Goal: Task Accomplishment & Management: Complete application form

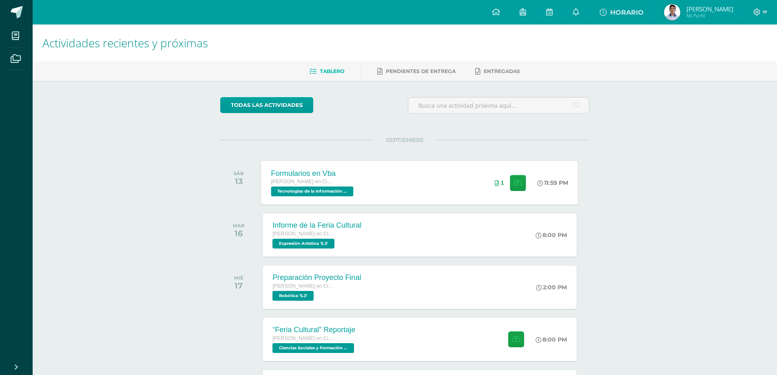
click at [379, 175] on div "Formularios en Vba [PERSON_NAME] en Ciencias y Letras Tecnologías de la Informa…" at bounding box center [419, 183] width 317 height 44
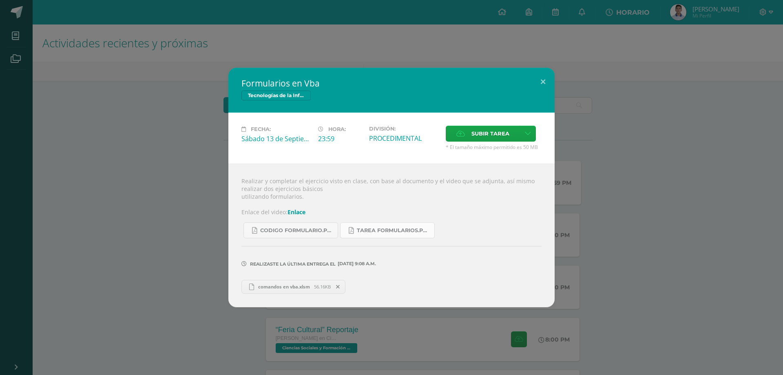
click at [383, 233] on span "Tarea formularios.pdf" at bounding box center [393, 230] width 73 height 7
click at [339, 286] on icon at bounding box center [338, 287] width 4 height 6
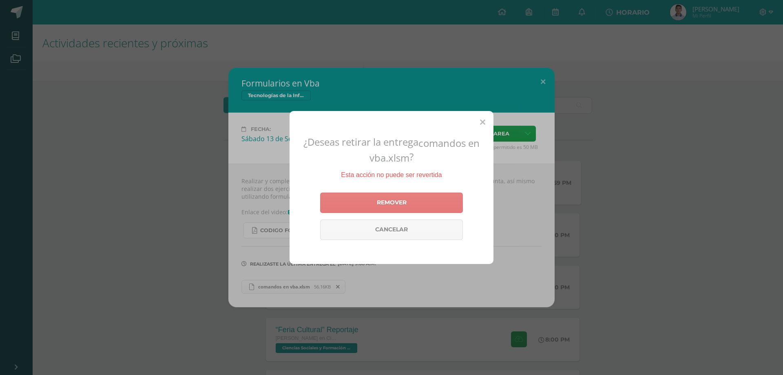
click at [387, 195] on link "Remover" at bounding box center [391, 203] width 143 height 20
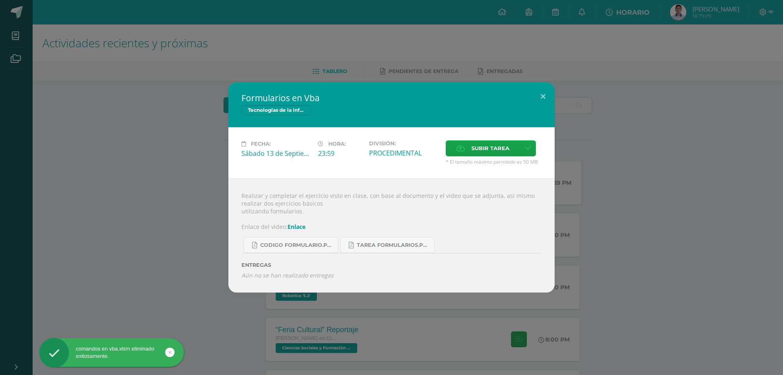
click at [470, 215] on div "Realizar y completar el ejercicio visto en clase, con base al documento y el vi…" at bounding box center [391, 235] width 326 height 114
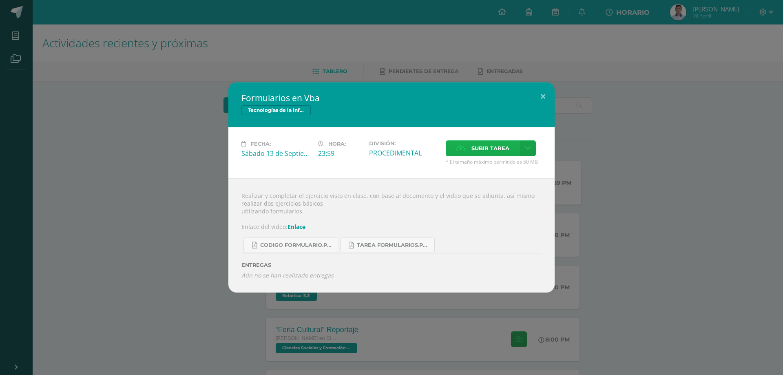
click at [495, 151] on span "Subir tarea" at bounding box center [491, 148] width 38 height 15
click at [0, 0] on input "Subir tarea" at bounding box center [0, 0] width 0 height 0
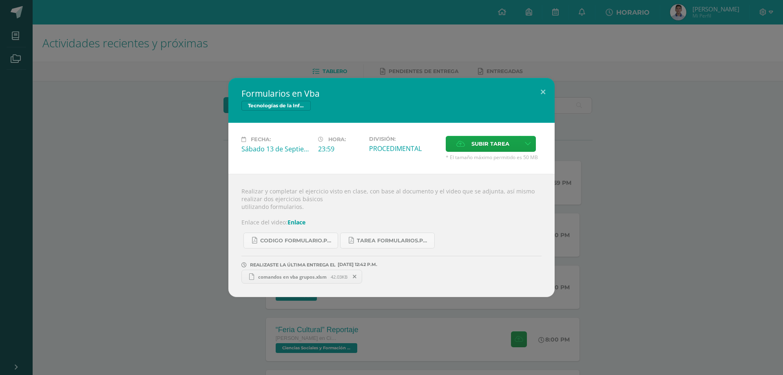
click at [607, 247] on div "Formularios en Vba Tecnologías de la Información y Comunicación 5 Fecha: [DATE]…" at bounding box center [391, 187] width 777 height 219
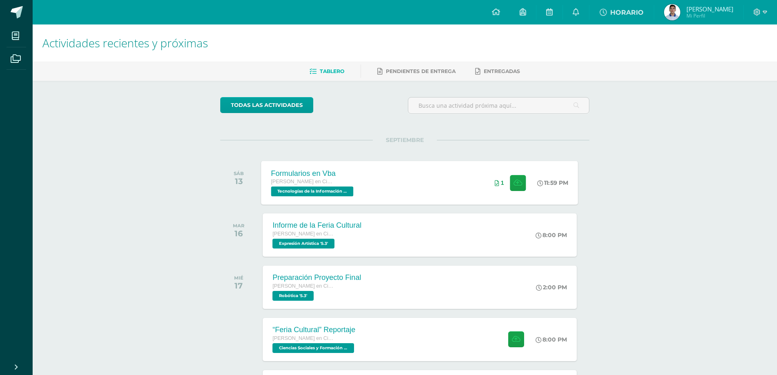
click at [370, 186] on div "Formularios en Vba [PERSON_NAME] en Ciencias y Letras Tecnologías de la Informa…" at bounding box center [419, 183] width 317 height 44
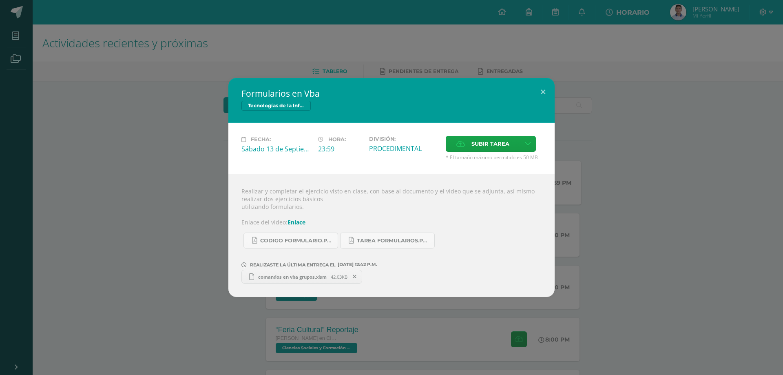
click at [184, 265] on div "Formularios en Vba Tecnologías de la Información y Comunicación 5 Fecha: [DATE]…" at bounding box center [391, 187] width 777 height 219
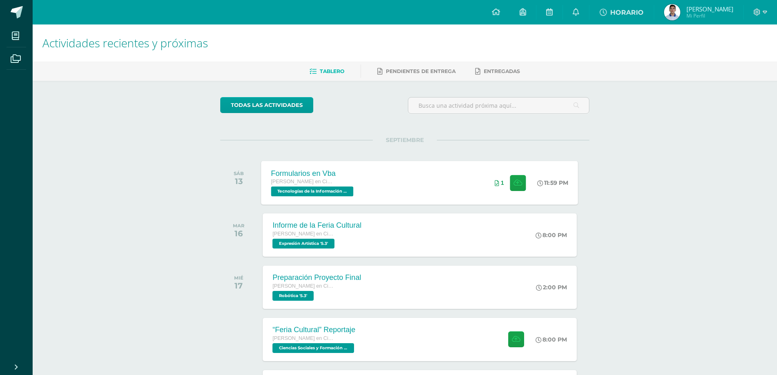
click at [417, 180] on div "Formularios en Vba [PERSON_NAME] en Ciencias y Letras Tecnologías de la Informa…" at bounding box center [419, 183] width 317 height 44
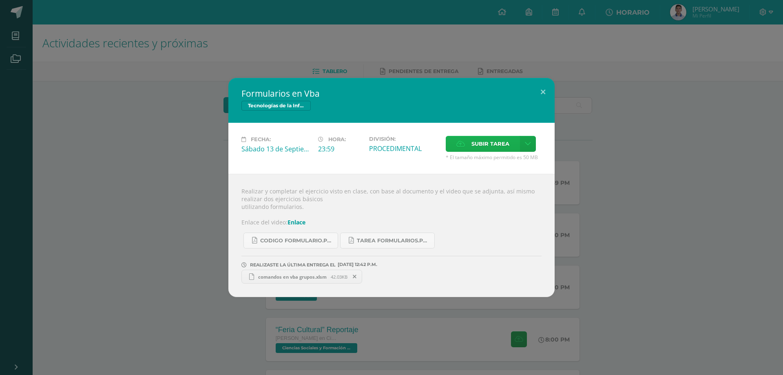
click at [459, 142] on icon at bounding box center [460, 143] width 9 height 5
click at [0, 0] on input "Subir tarea" at bounding box center [0, 0] width 0 height 0
click at [672, 113] on div "Formularios en Vba Tecnologías de la Información y Comunicación 5 Fecha: [DATE]…" at bounding box center [391, 187] width 777 height 219
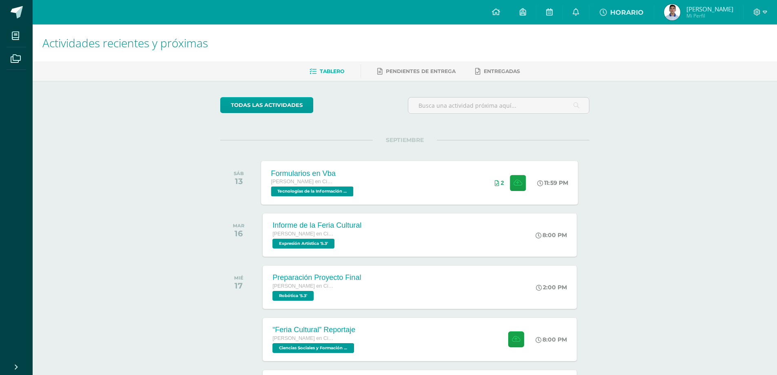
click at [382, 166] on div "Formularios en Vba [PERSON_NAME] en Ciencias y Letras Tecnologías de la Informa…" at bounding box center [419, 183] width 317 height 44
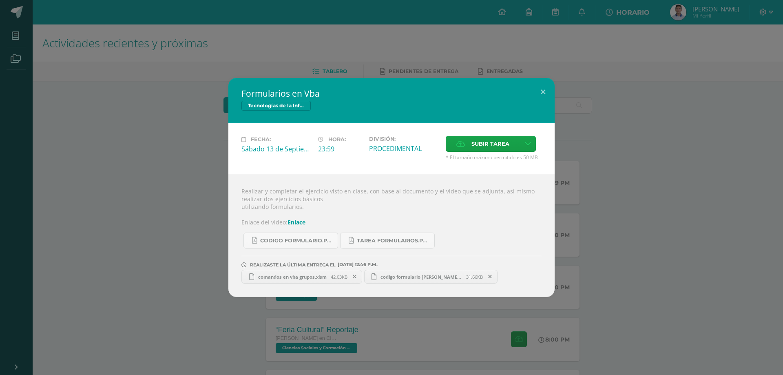
click at [414, 281] on link "codigo formulario [PERSON_NAME] 5.3.xlsm 31.66KB" at bounding box center [431, 277] width 134 height 14
